Goal: Transaction & Acquisition: Book appointment/travel/reservation

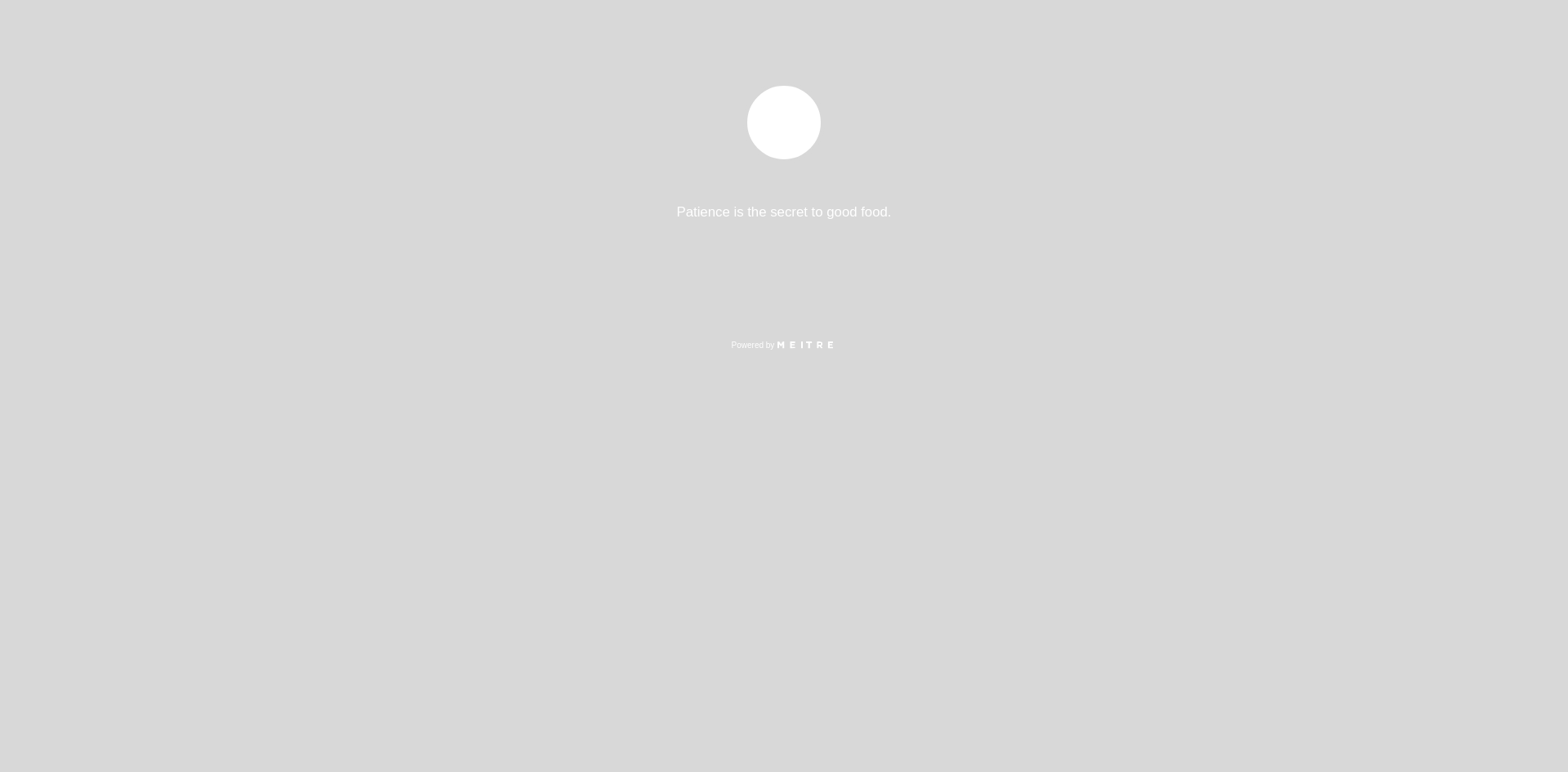
select select "es"
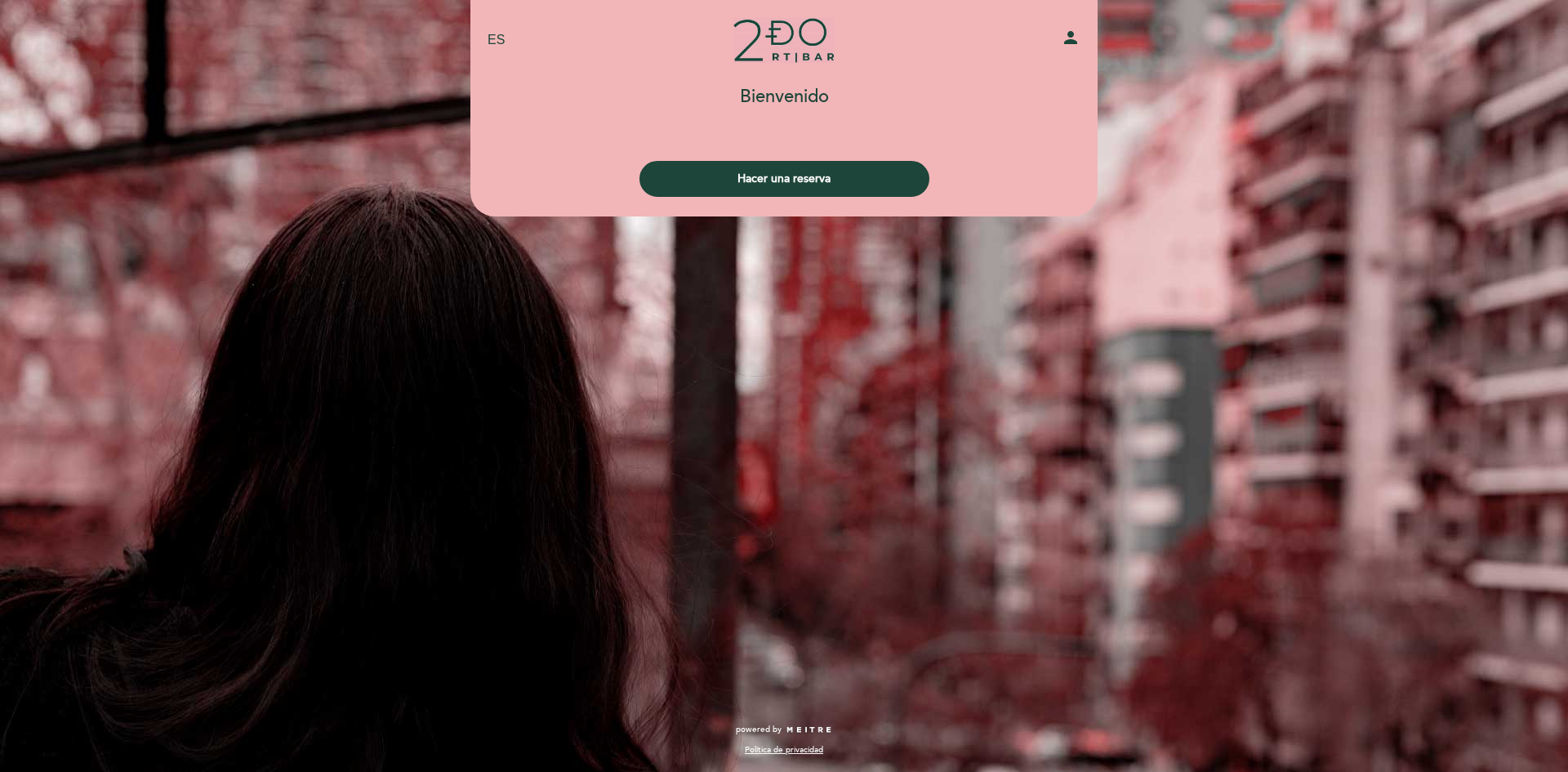
click at [1058, 37] on div "person" at bounding box center [990, 41] width 206 height 26
click at [1067, 40] on icon "person" at bounding box center [1070, 38] width 20 height 20
click at [734, 174] on button "Hacer una reserva" at bounding box center [784, 178] width 290 height 36
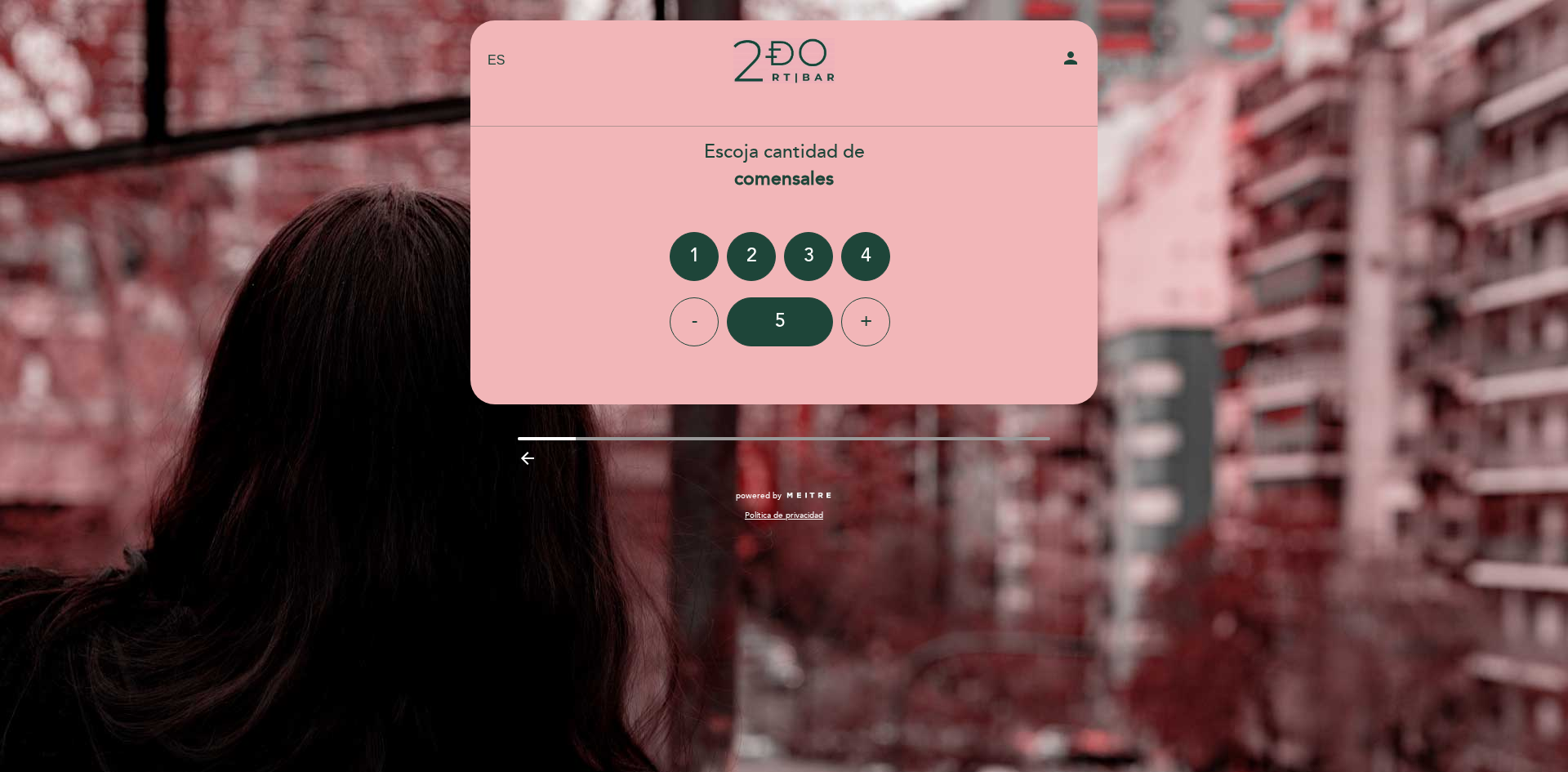
click at [727, 249] on ng-container "1 2 3 4" at bounding box center [784, 256] width 229 height 49
click at [749, 267] on div "2" at bounding box center [750, 256] width 49 height 49
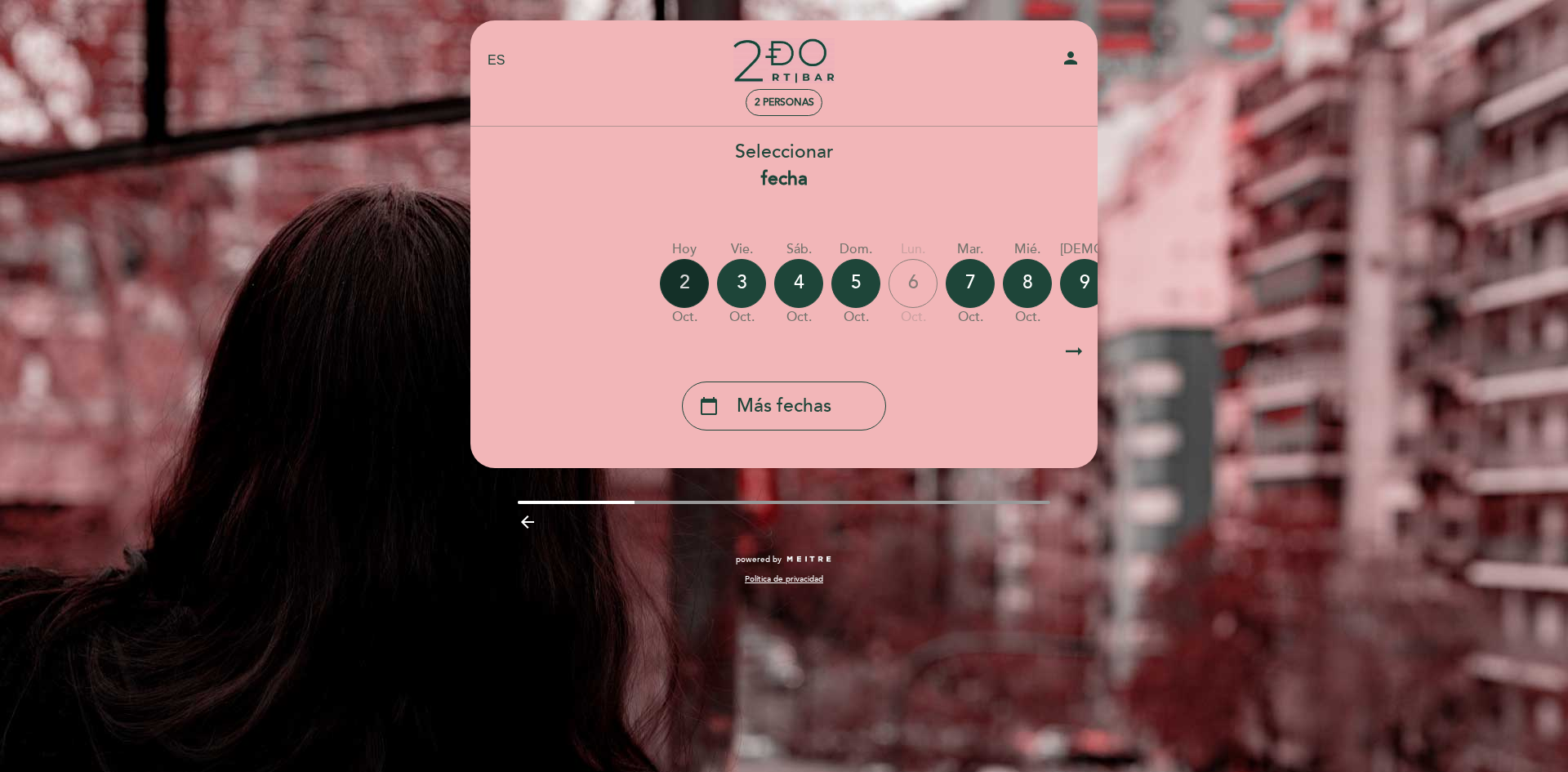
click at [682, 274] on div "2" at bounding box center [684, 282] width 49 height 49
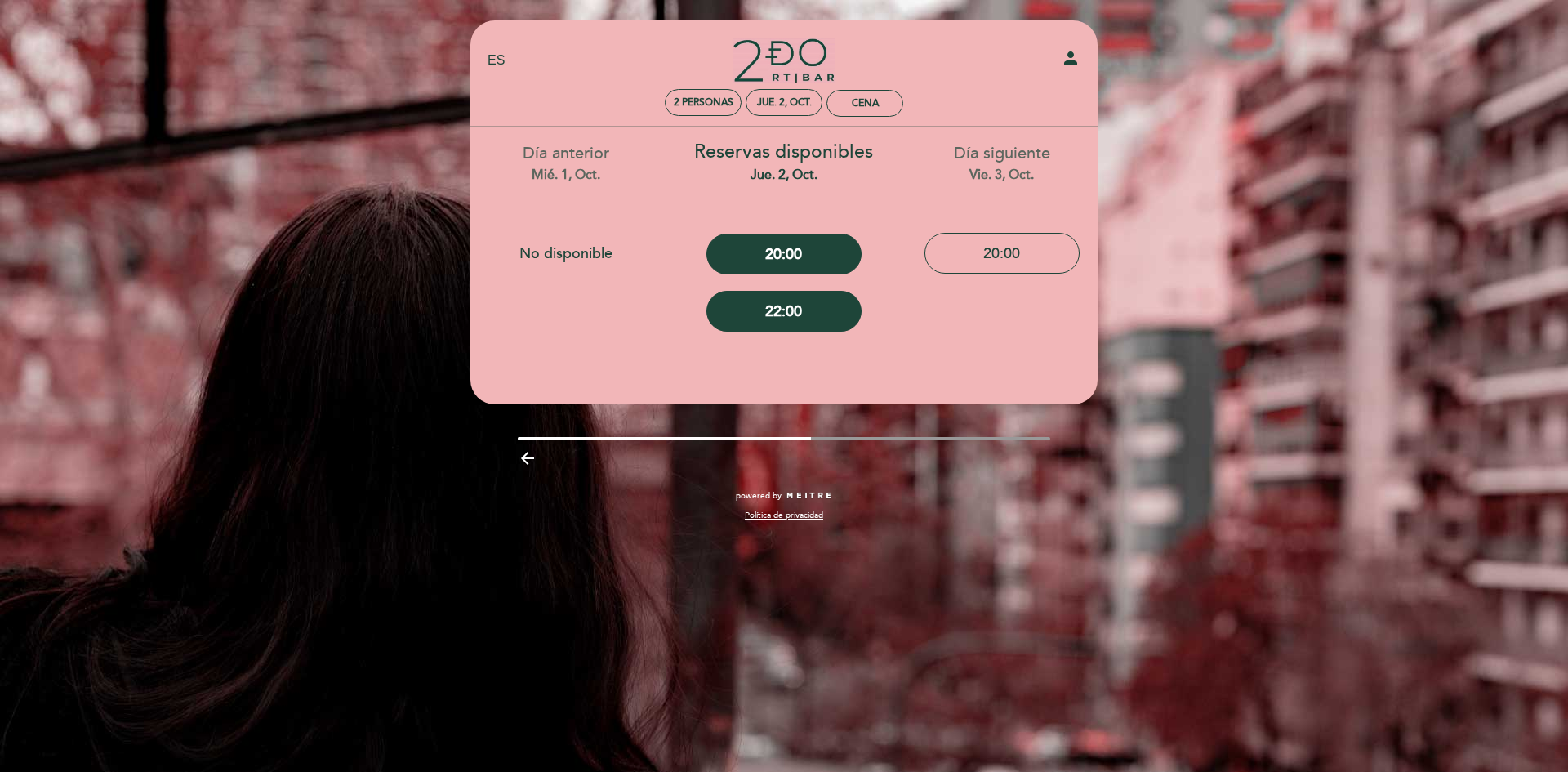
click at [1080, 54] on div "person" at bounding box center [990, 61] width 206 height 26
click at [1066, 57] on icon "person" at bounding box center [1070, 58] width 20 height 20
click at [489, 53] on select "EN ES PT" at bounding box center [497, 60] width 19 height 19
click at [553, 161] on div "Día anterior mié. 1, oct." at bounding box center [566, 163] width 193 height 42
click at [1030, 153] on div "Día siguiente vie. 3, oct." at bounding box center [1001, 163] width 193 height 42
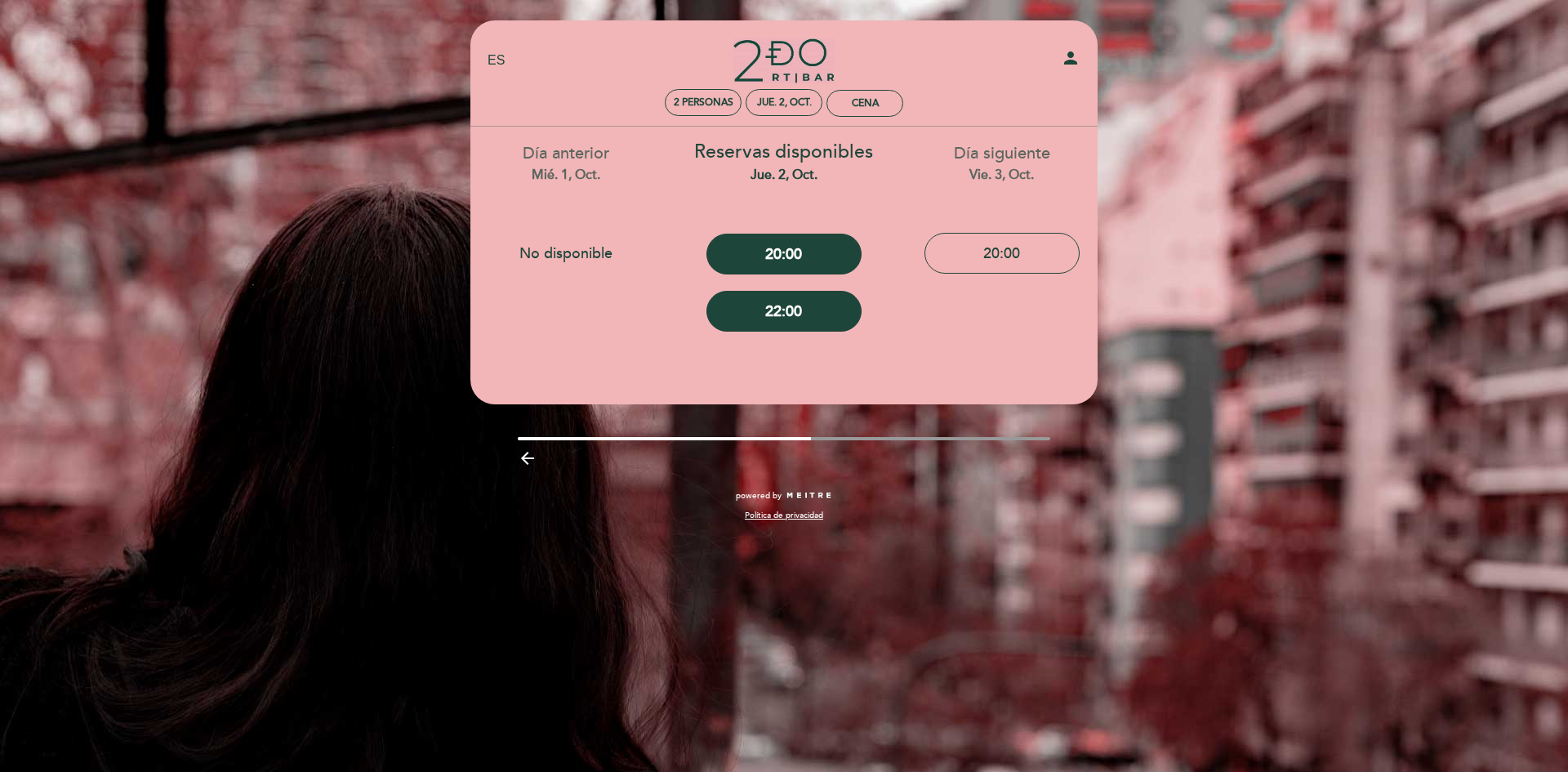
drag, startPoint x: 1005, startPoint y: 165, endPoint x: 998, endPoint y: 174, distance: 11.4
click at [998, 174] on div "vie. 3, oct." at bounding box center [1001, 174] width 193 height 19
click at [991, 176] on div "vie. 3, oct." at bounding box center [1001, 174] width 193 height 19
click at [839, 166] on div "jue. 2, oct." at bounding box center [784, 174] width 193 height 19
